Goal: Transaction & Acquisition: Purchase product/service

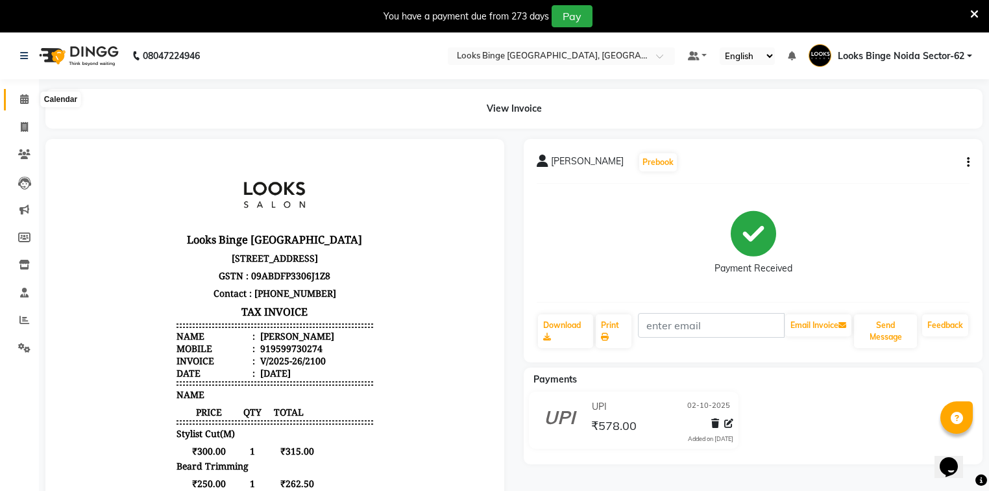
click at [23, 99] on icon at bounding box center [24, 99] width 8 height 10
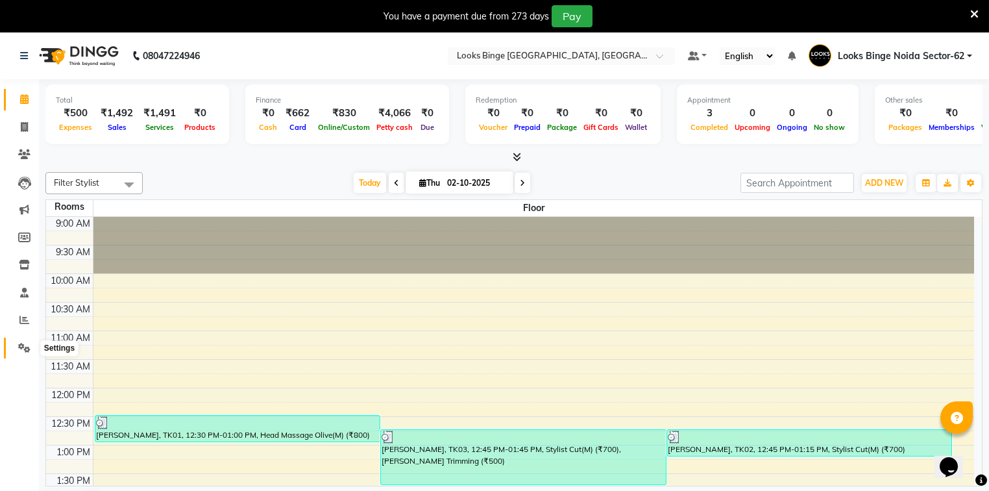
click at [25, 350] on icon at bounding box center [24, 348] width 12 height 10
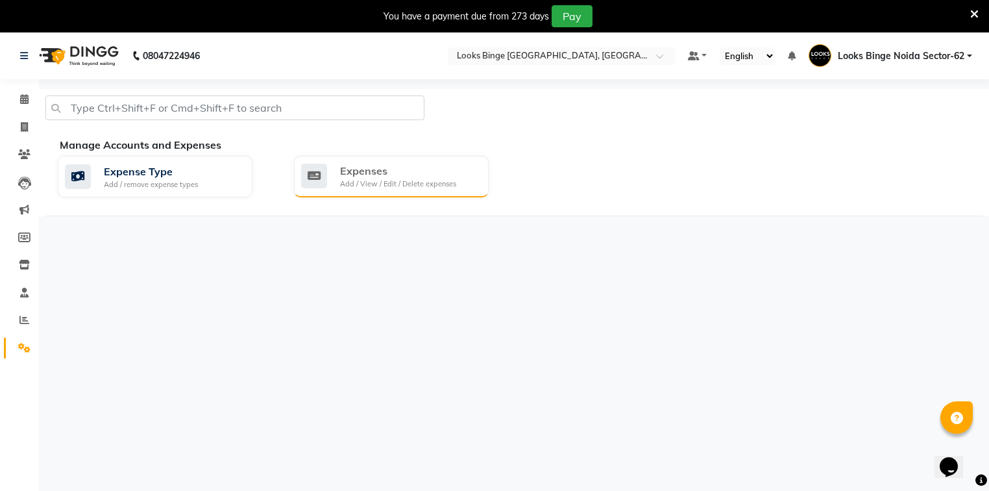
click at [411, 185] on div "Add / View / Edit / Delete expenses" at bounding box center [398, 183] width 116 height 11
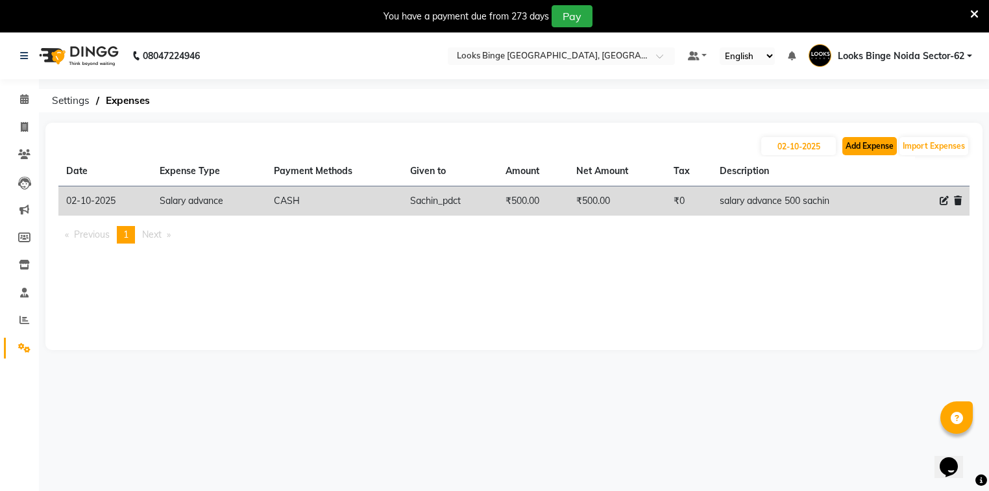
click at [849, 145] on button "Add Expense" at bounding box center [869, 146] width 55 height 18
select select "1"
select select "4305"
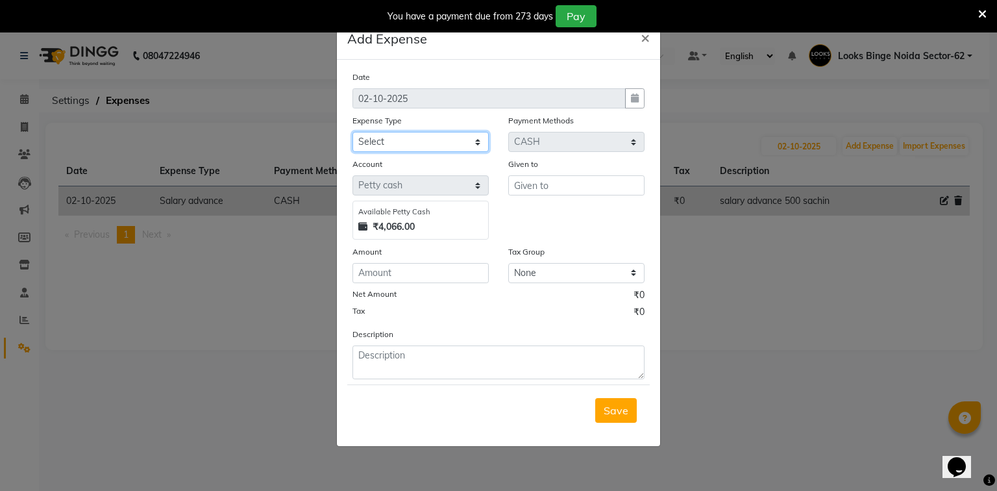
click at [428, 143] on select "Select Accommodation Aesthetics Bank Deposit BLINKIT Cash Handover Client Refun…" at bounding box center [420, 142] width 136 height 20
click at [705, 319] on ngb-modal-window "Add Expense × Date [DATE] Expense Type Select Accommodation Aesthetics Bank Dep…" at bounding box center [498, 245] width 997 height 491
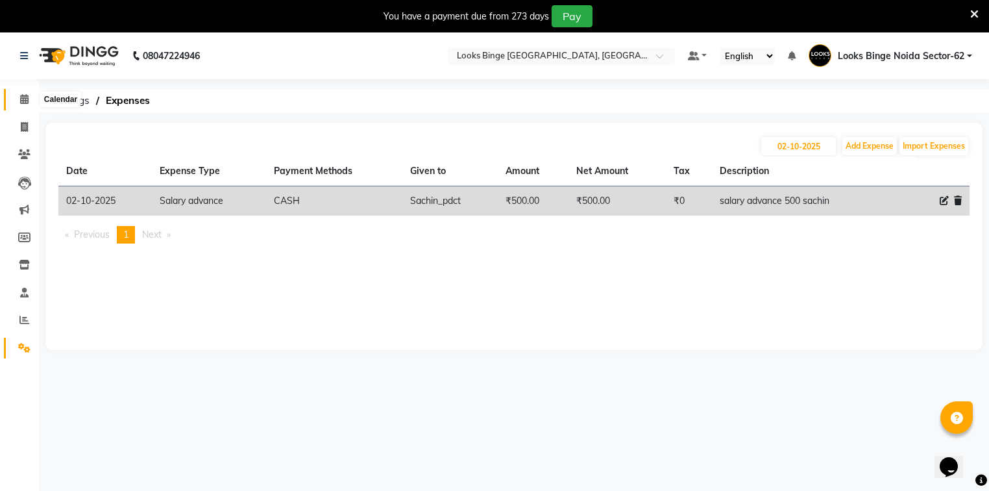
click at [21, 100] on icon at bounding box center [24, 99] width 8 height 10
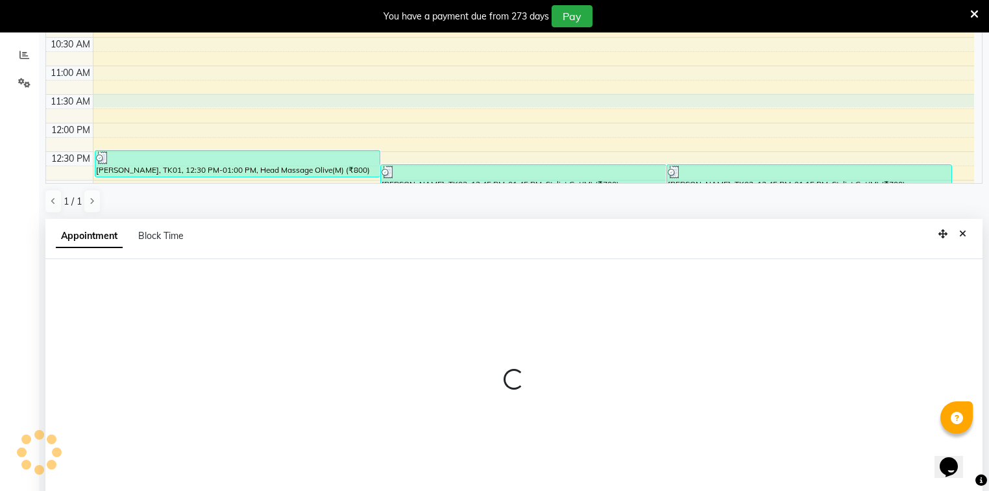
scroll to position [287, 0]
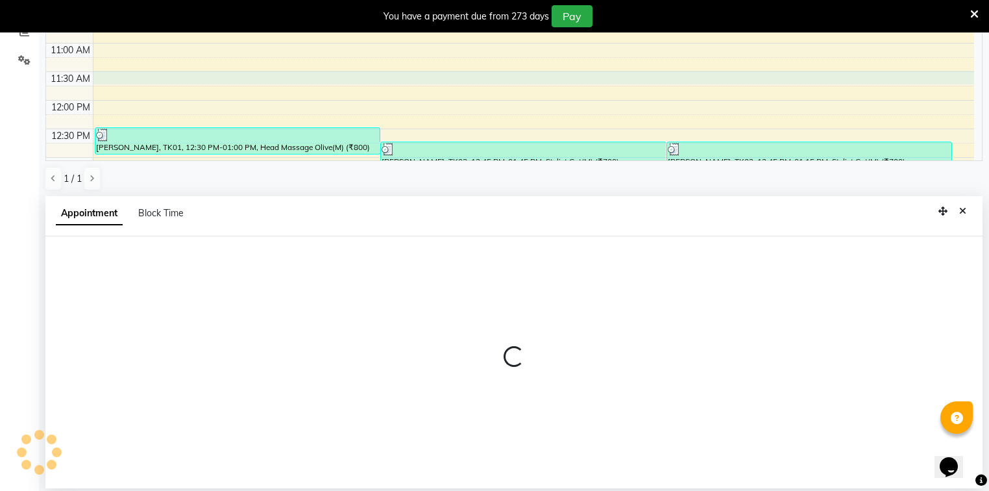
select select "690"
select select "tentative"
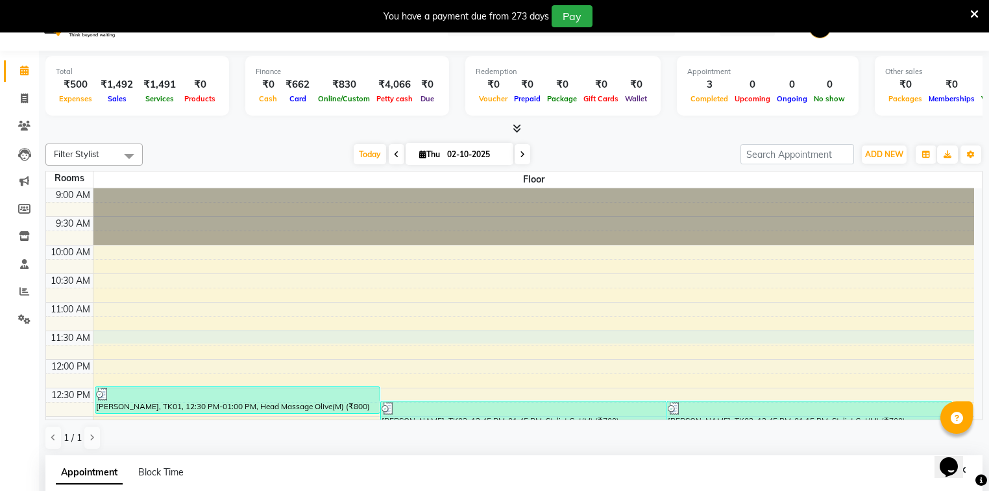
scroll to position [28, 0]
click at [21, 73] on icon at bounding box center [24, 71] width 8 height 10
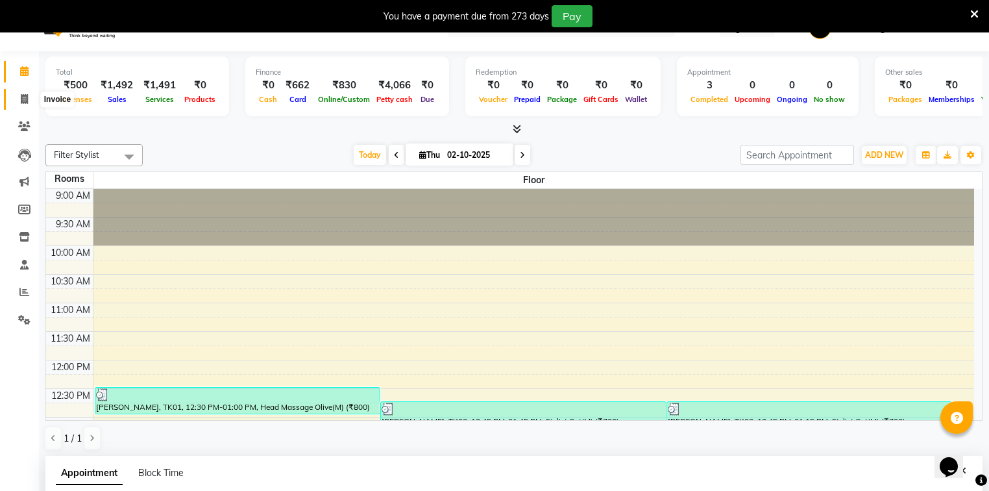
click at [21, 100] on icon at bounding box center [24, 99] width 7 height 10
select select "service"
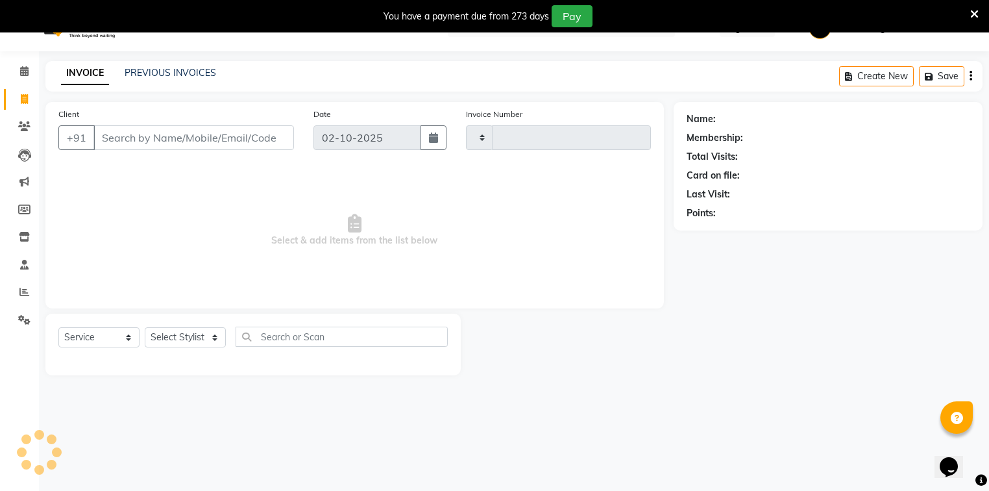
scroll to position [19, 0]
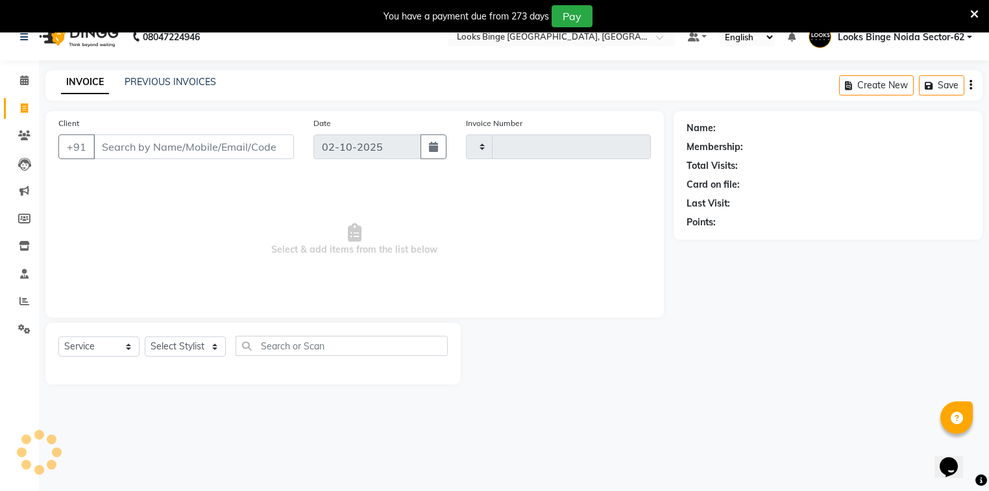
type input "2101"
select select "5378"
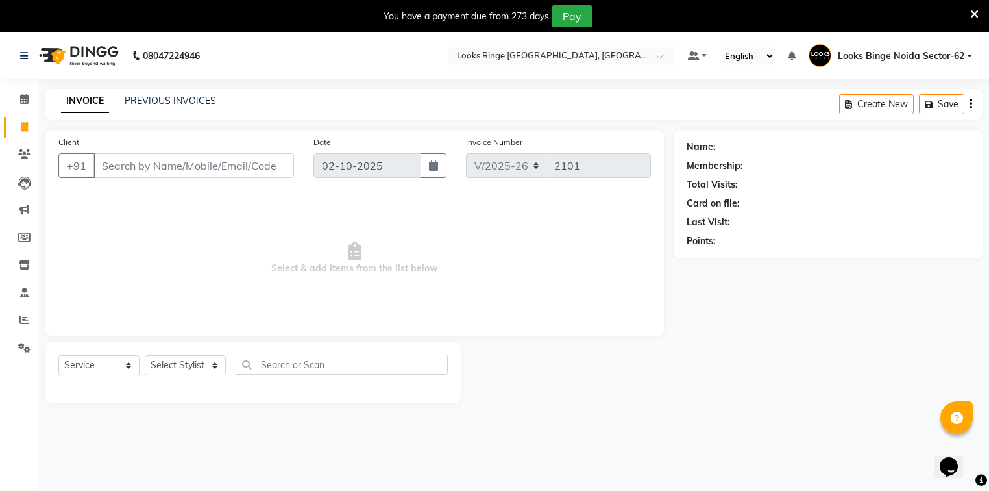
click at [193, 159] on input "Client" at bounding box center [193, 165] width 201 height 25
type input "981170556"
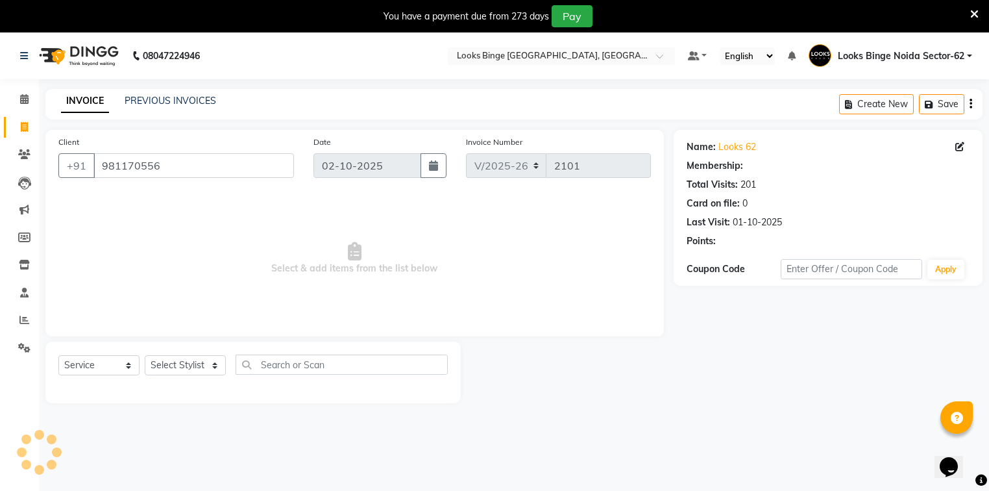
select select "1: Object"
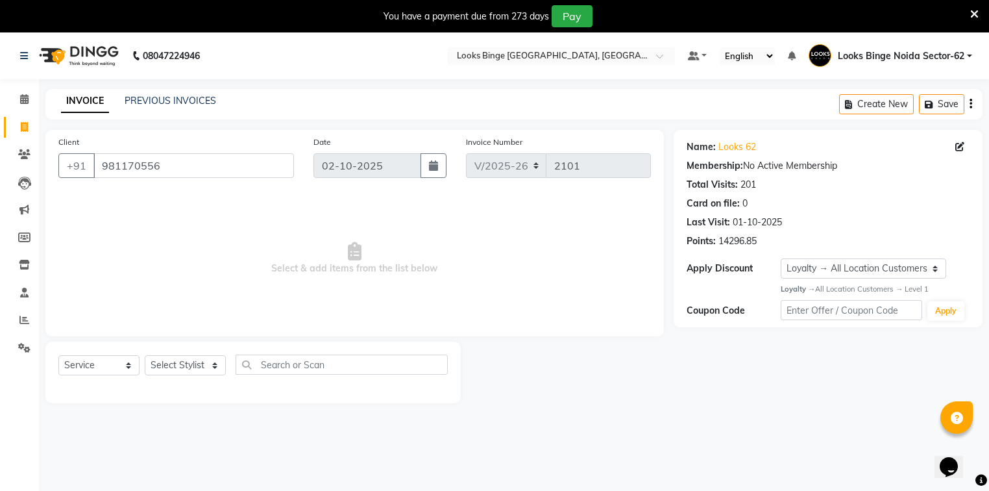
click at [508, 241] on span "Select & add items from the list below" at bounding box center [354, 258] width 592 height 130
click at [180, 360] on select "Select Stylist ANJALI [PERSON_NAME] [PERSON_NAME] Counter_Sales Kasim Looks Bin…" at bounding box center [185, 365] width 81 height 20
select select "41627"
click at [145, 356] on select "Select Stylist ANJALI [PERSON_NAME] [PERSON_NAME] Counter_Sales Kasim Looks Bin…" at bounding box center [185, 365] width 81 height 20
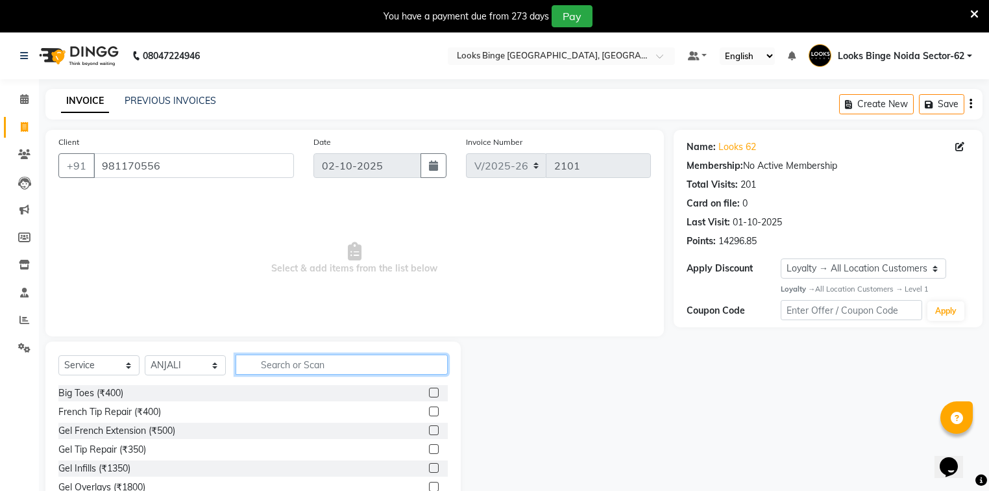
click at [305, 365] on input "text" at bounding box center [342, 364] width 212 height 20
type input "eye"
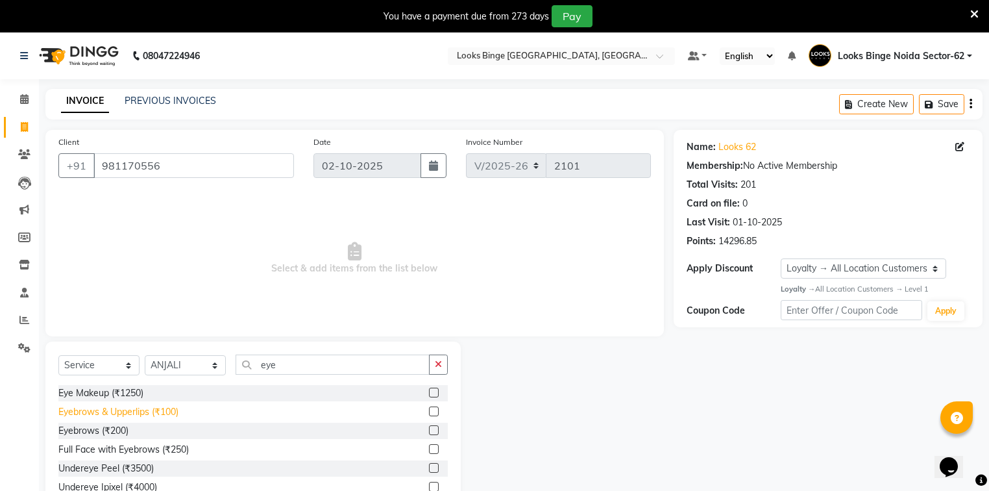
click at [140, 410] on div "Eyebrows & Upperlips (₹100)" at bounding box center [118, 412] width 120 height 14
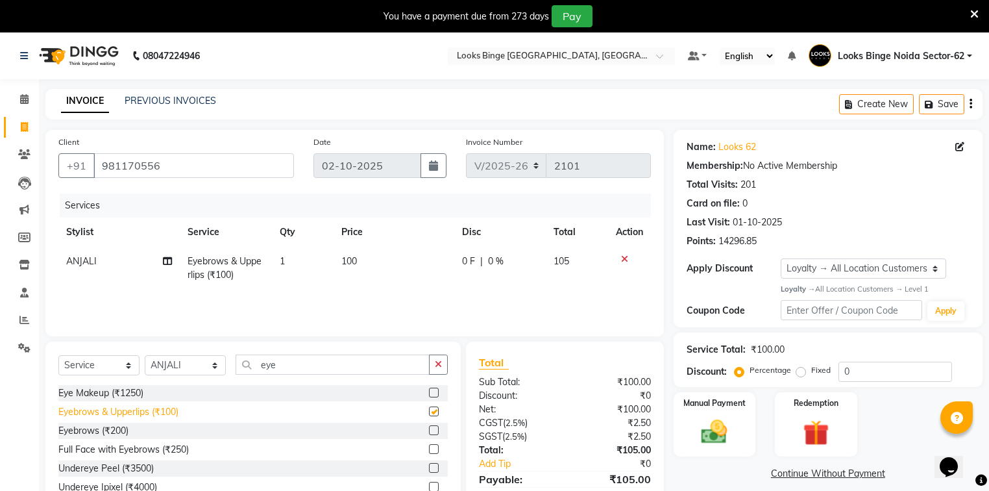
checkbox input "false"
click at [683, 426] on div "Manual Payment" at bounding box center [715, 424] width 86 height 67
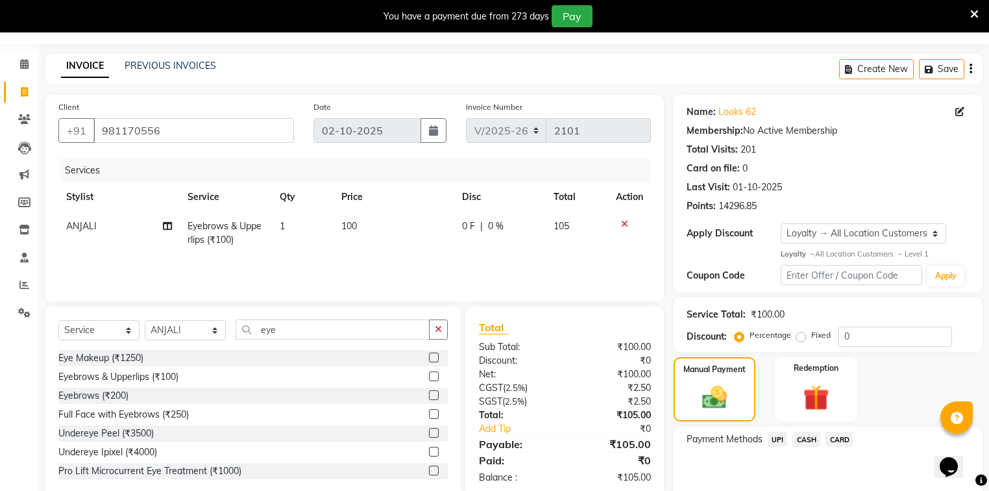
scroll to position [95, 0]
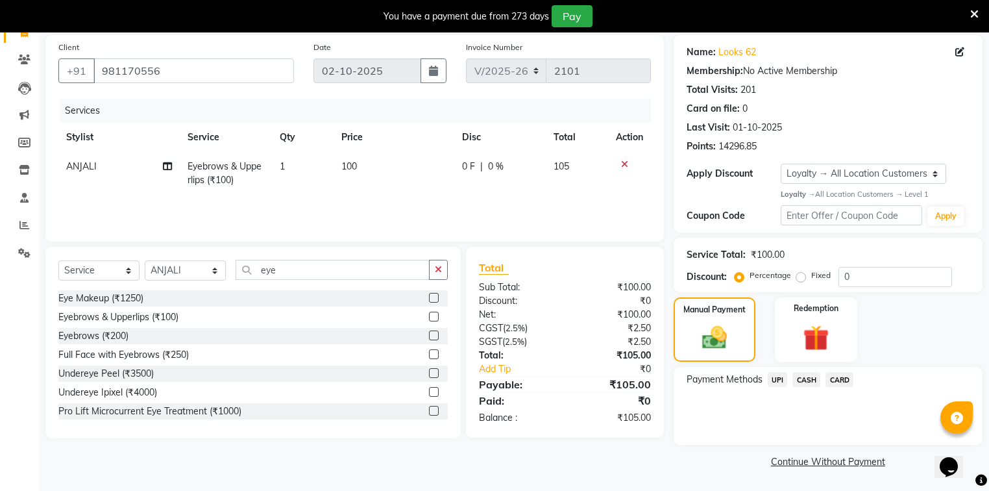
click at [776, 379] on span "UPI" at bounding box center [778, 379] width 20 height 15
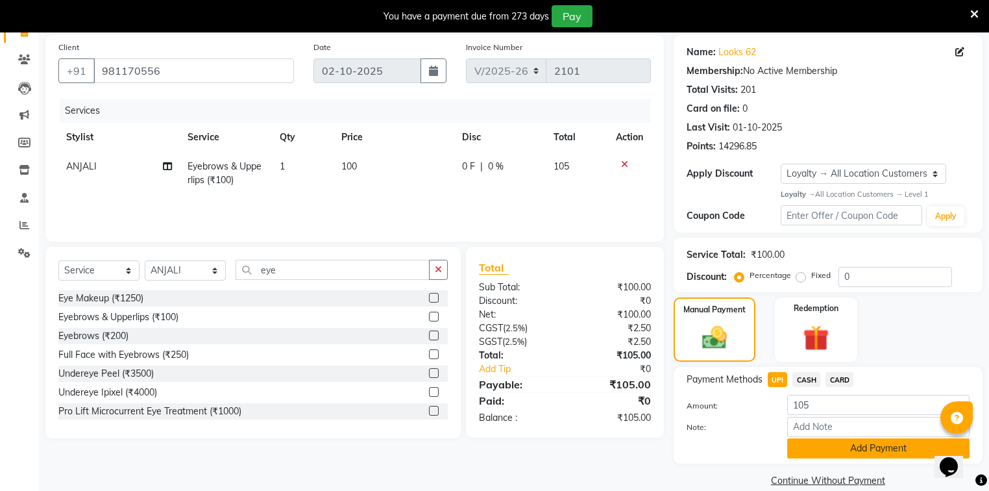
click at [820, 452] on button "Add Payment" at bounding box center [878, 448] width 182 height 20
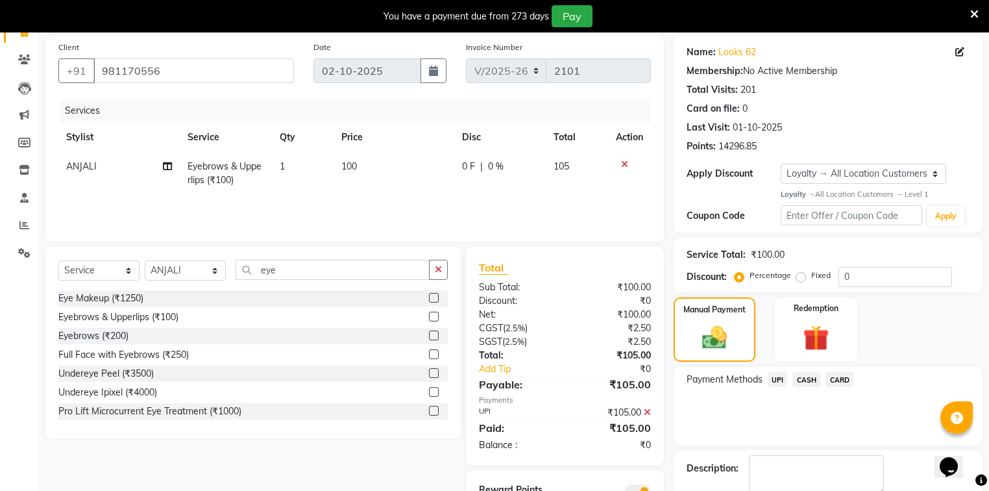
scroll to position [167, 0]
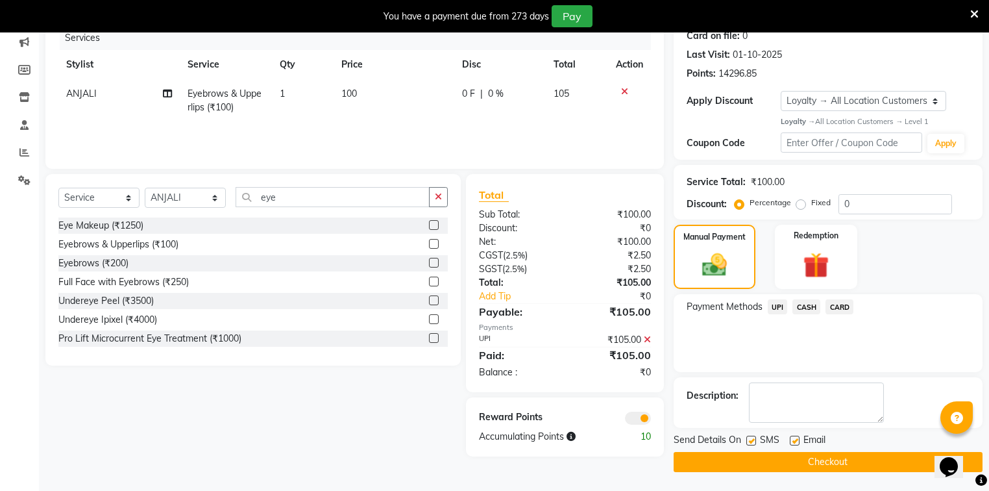
click at [829, 466] on button "Checkout" at bounding box center [828, 462] width 309 height 20
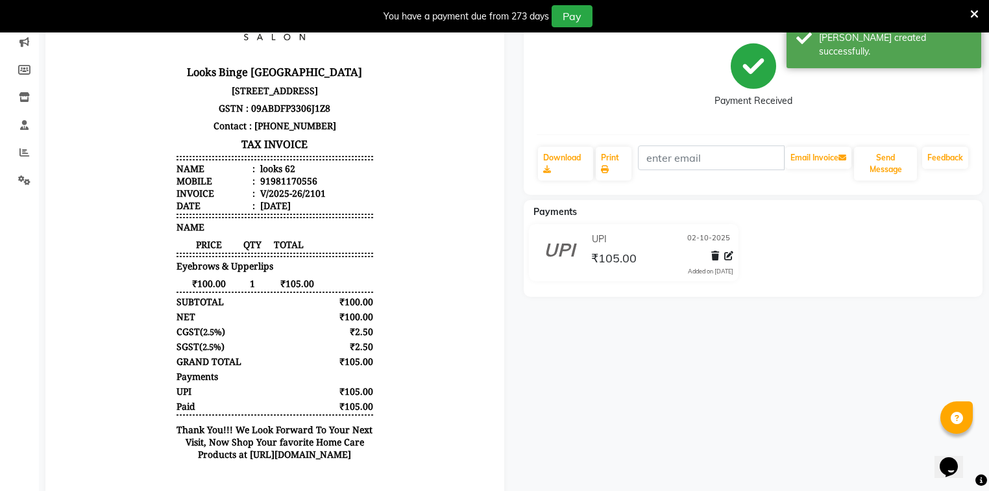
scroll to position [12, 0]
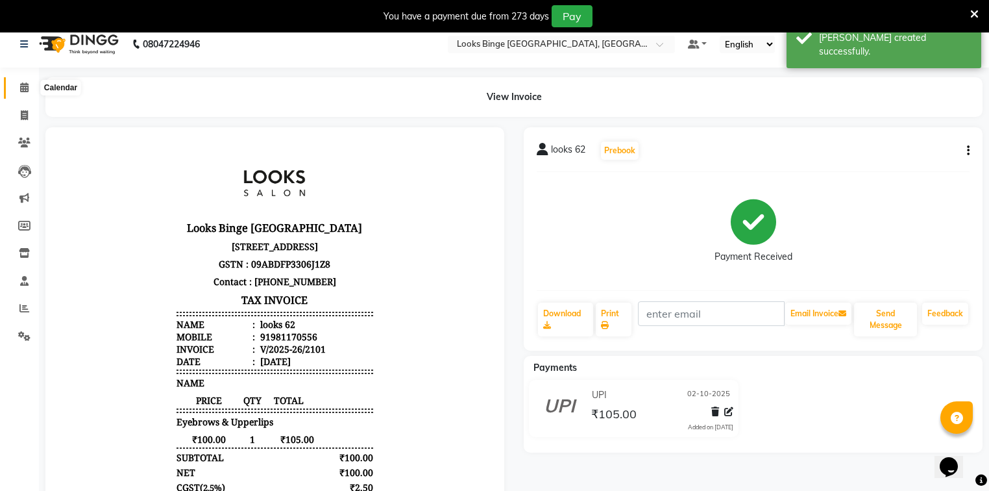
click at [21, 91] on icon at bounding box center [24, 87] width 8 height 10
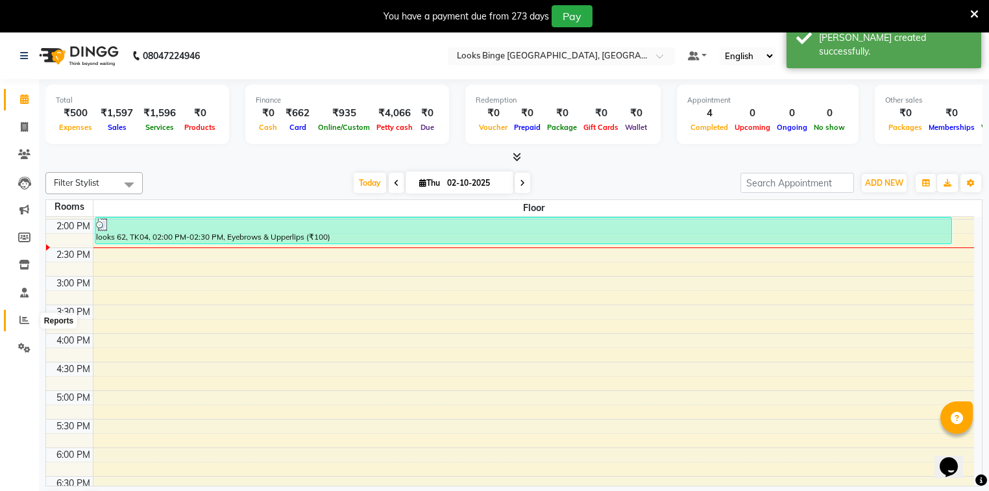
click at [20, 316] on icon at bounding box center [24, 320] width 10 height 10
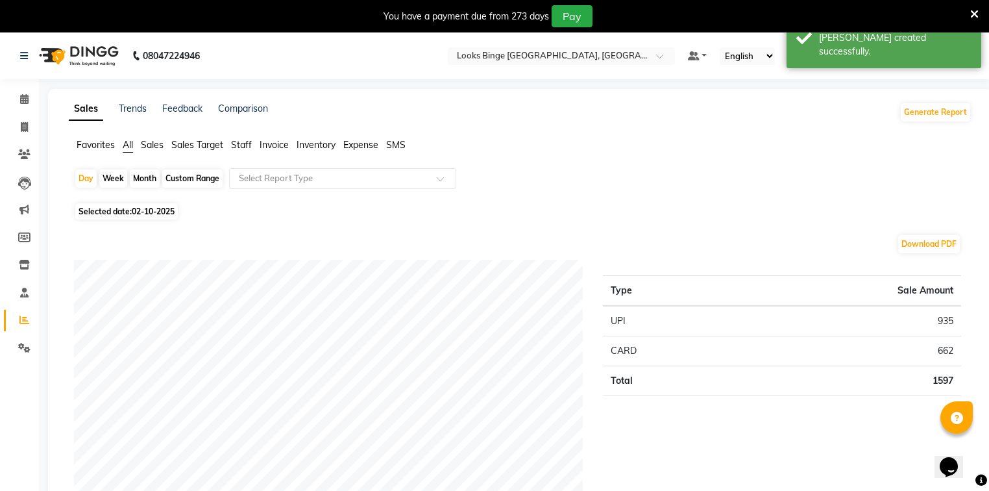
click at [236, 142] on span "Staff" at bounding box center [241, 145] width 21 height 12
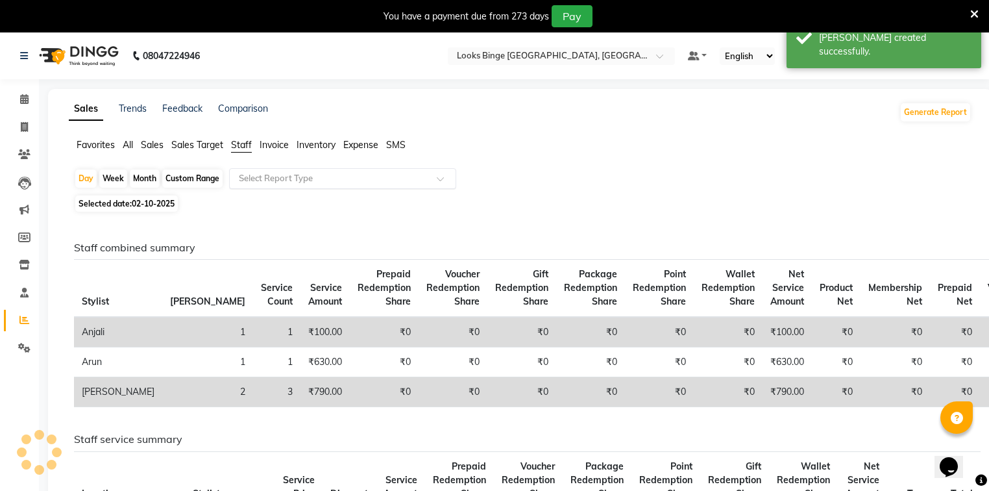
click at [270, 178] on input "text" at bounding box center [329, 178] width 187 height 13
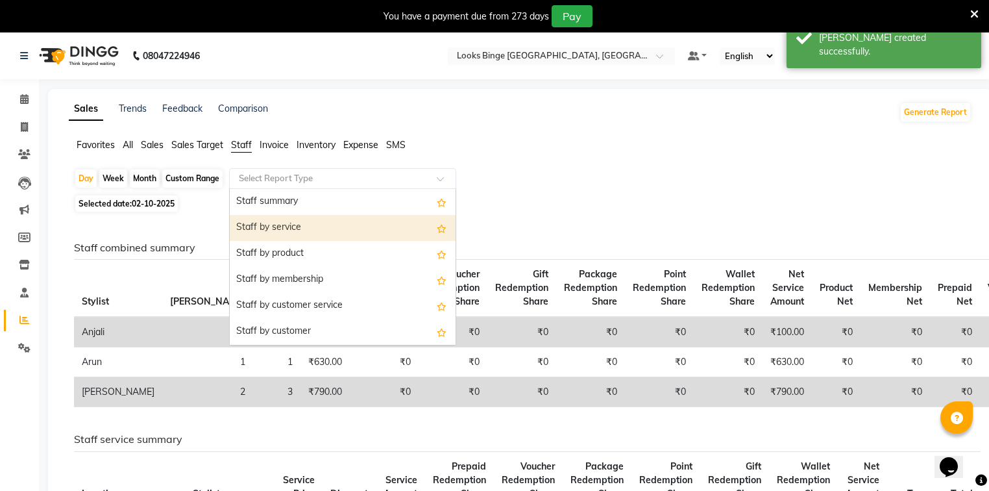
click at [288, 226] on div "Staff by service" at bounding box center [343, 228] width 226 height 26
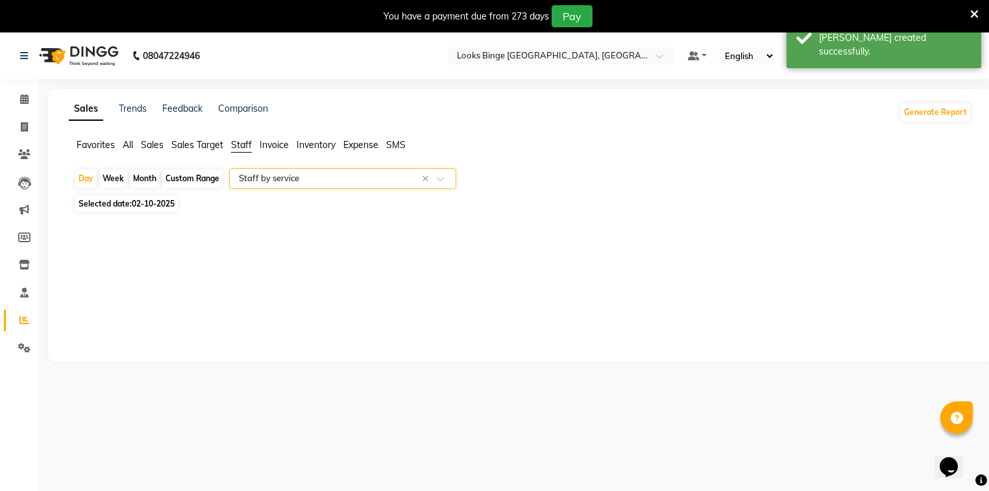
select select "full_report"
select select "pdf"
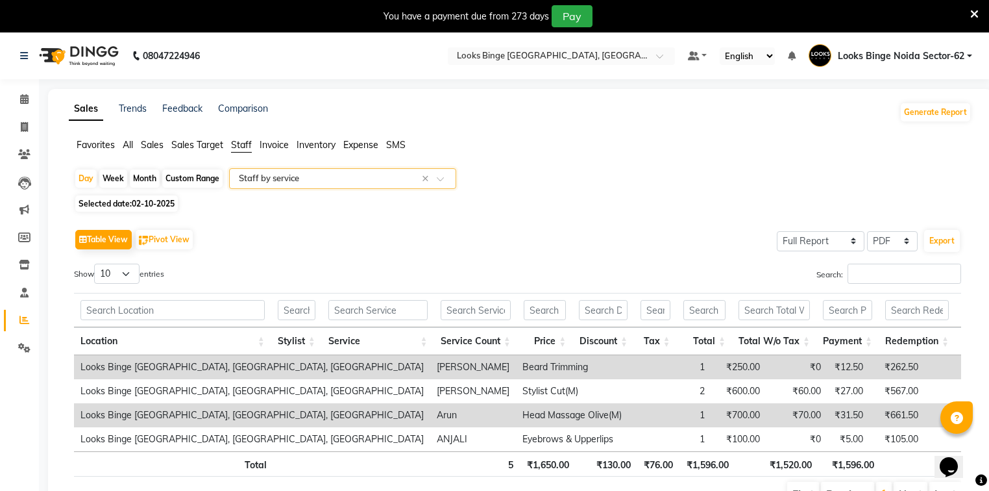
click at [309, 180] on input "text" at bounding box center [329, 178] width 187 height 13
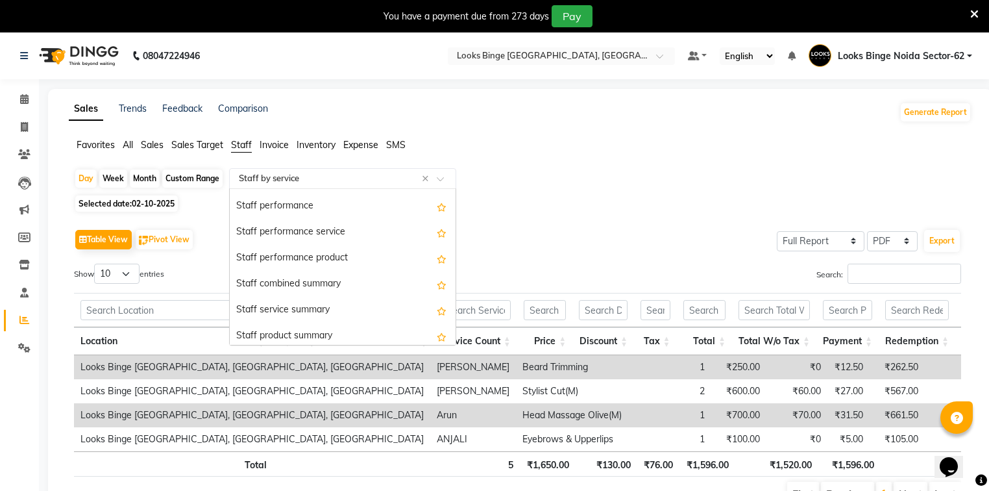
scroll to position [208, 0]
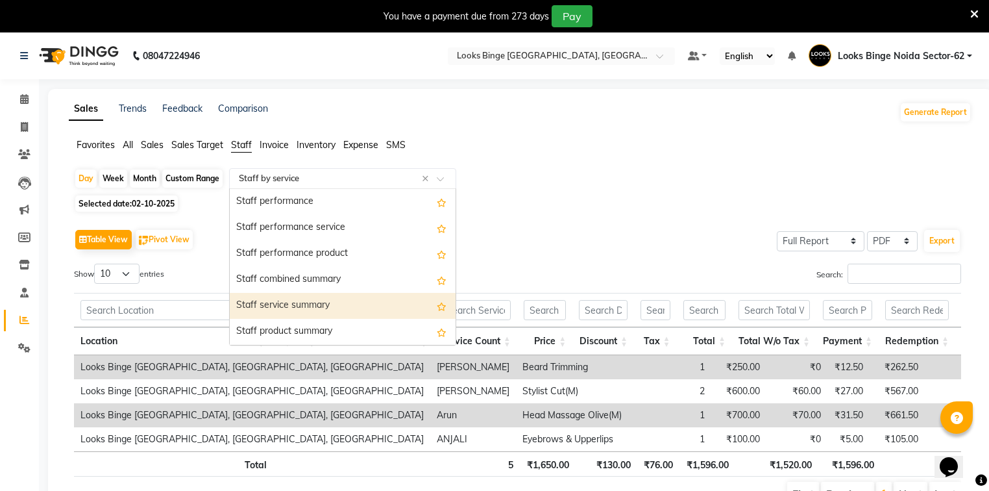
click at [275, 301] on div "Staff service summary" at bounding box center [343, 306] width 226 height 26
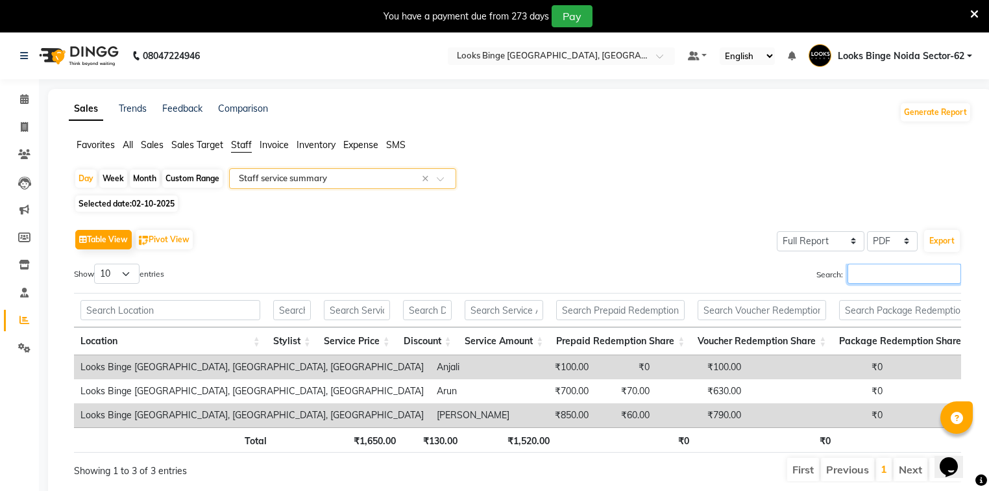
click at [909, 278] on input "Search:" at bounding box center [904, 273] width 114 height 20
click at [141, 205] on span "02-10-2025" at bounding box center [153, 204] width 43 height 10
select select "10"
select select "2025"
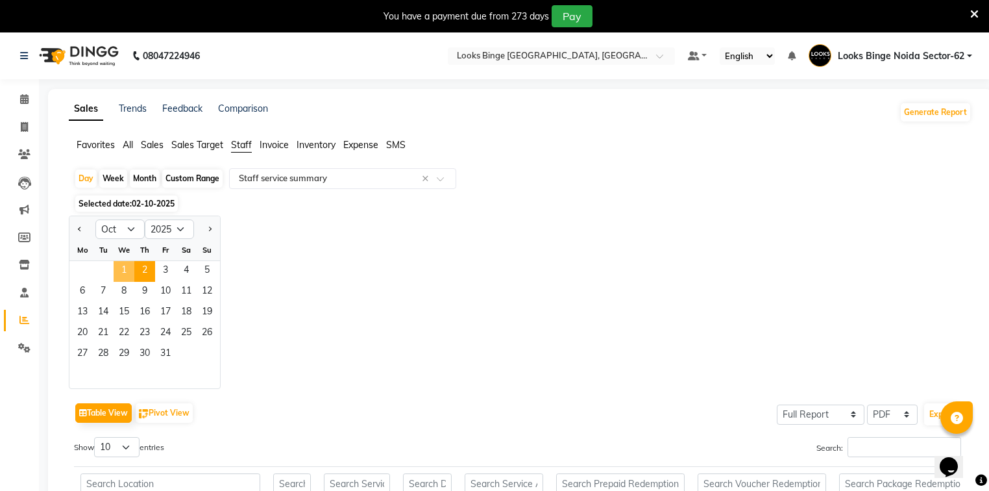
click at [122, 271] on span "1" at bounding box center [124, 271] width 21 height 21
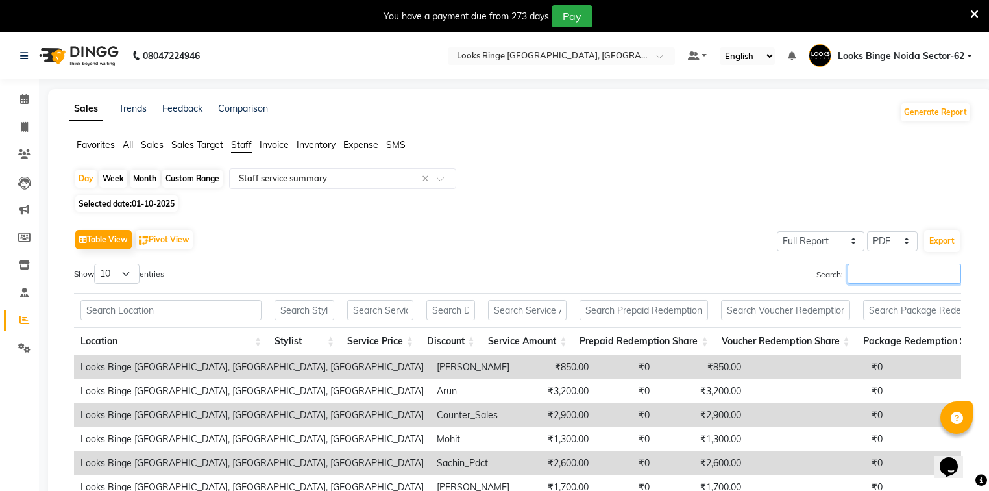
click at [897, 272] on input "Search:" at bounding box center [904, 273] width 114 height 20
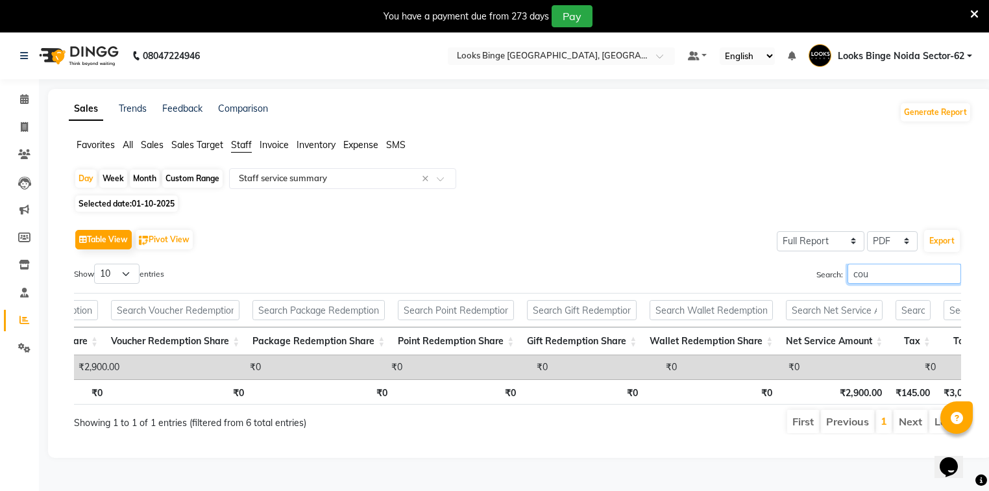
scroll to position [0, 0]
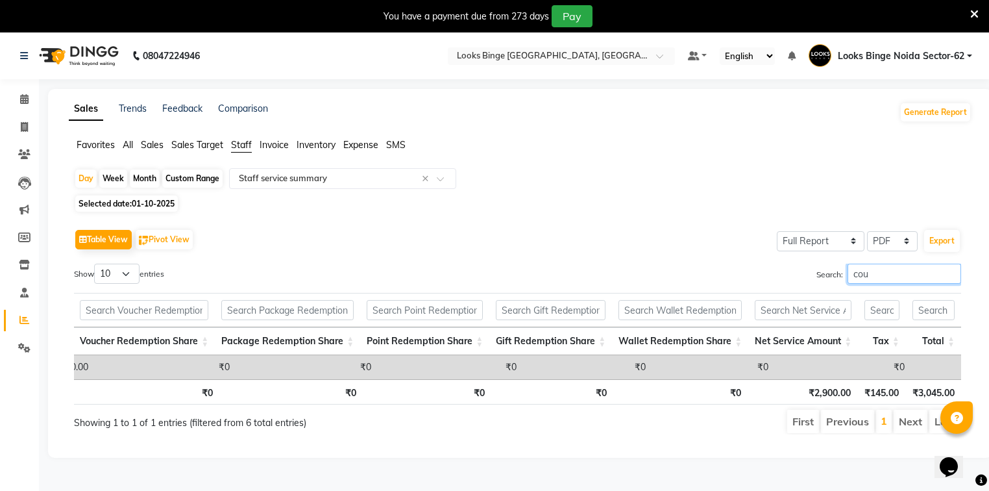
type input "cou"
